Goal: Find specific page/section: Find specific page/section

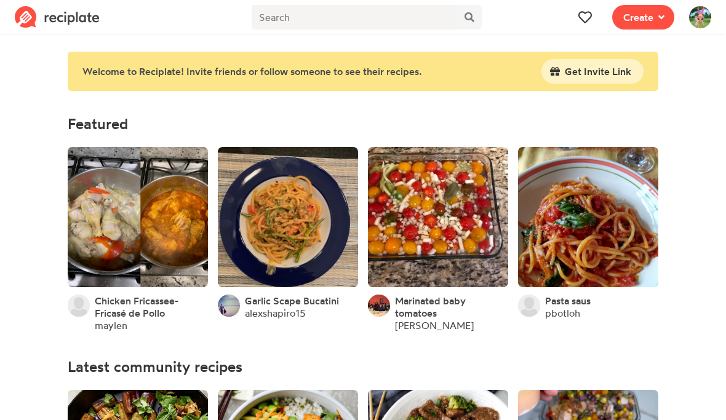
click at [579, 19] on icon at bounding box center [584, 16] width 13 height 13
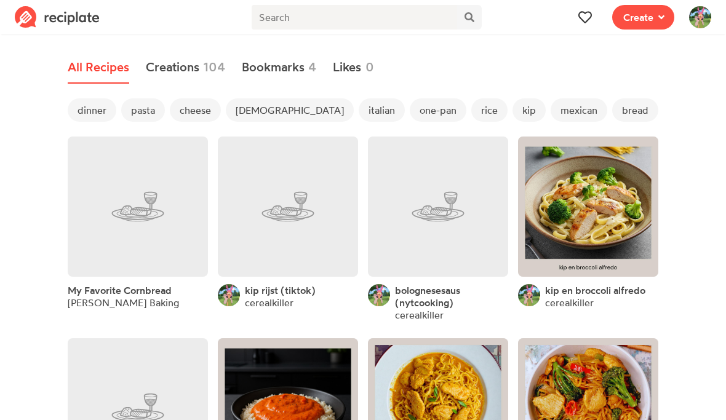
click at [89, 114] on span "dinner" at bounding box center [92, 109] width 49 height 23
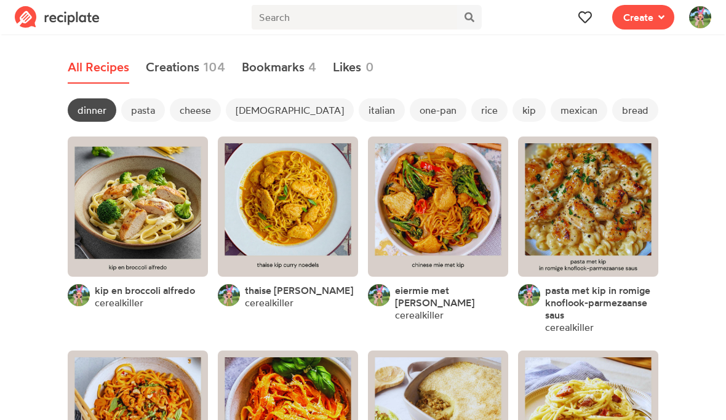
click at [551, 116] on span "mexican" at bounding box center [579, 109] width 57 height 23
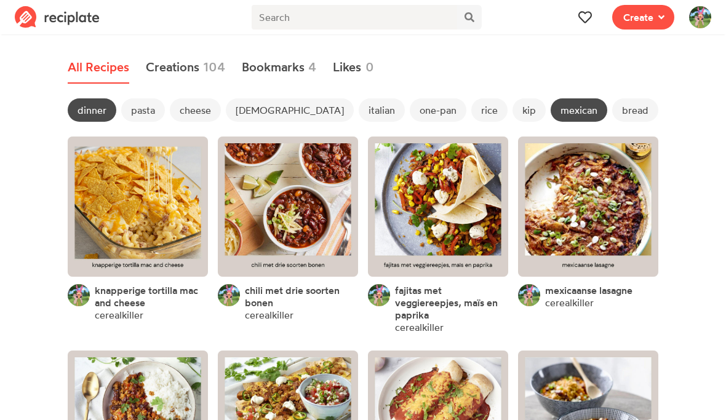
click at [331, 212] on link at bounding box center [288, 207] width 140 height 140
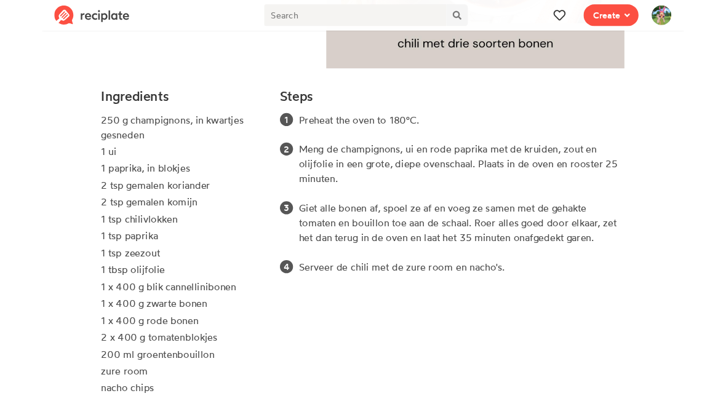
scroll to position [370, 0]
